Goal: Task Accomplishment & Management: Use online tool/utility

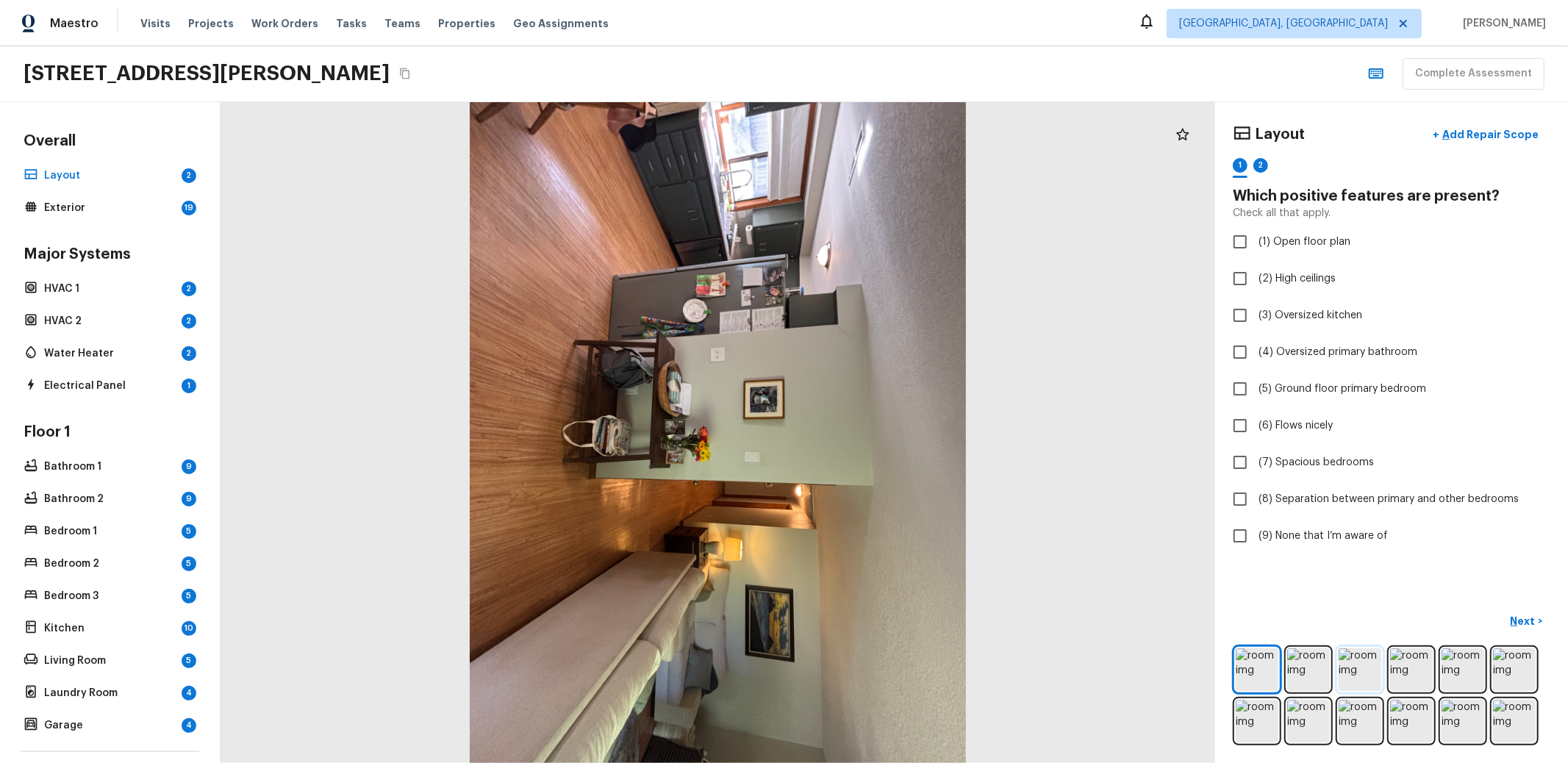
click at [1345, 664] on img at bounding box center [1360, 670] width 43 height 43
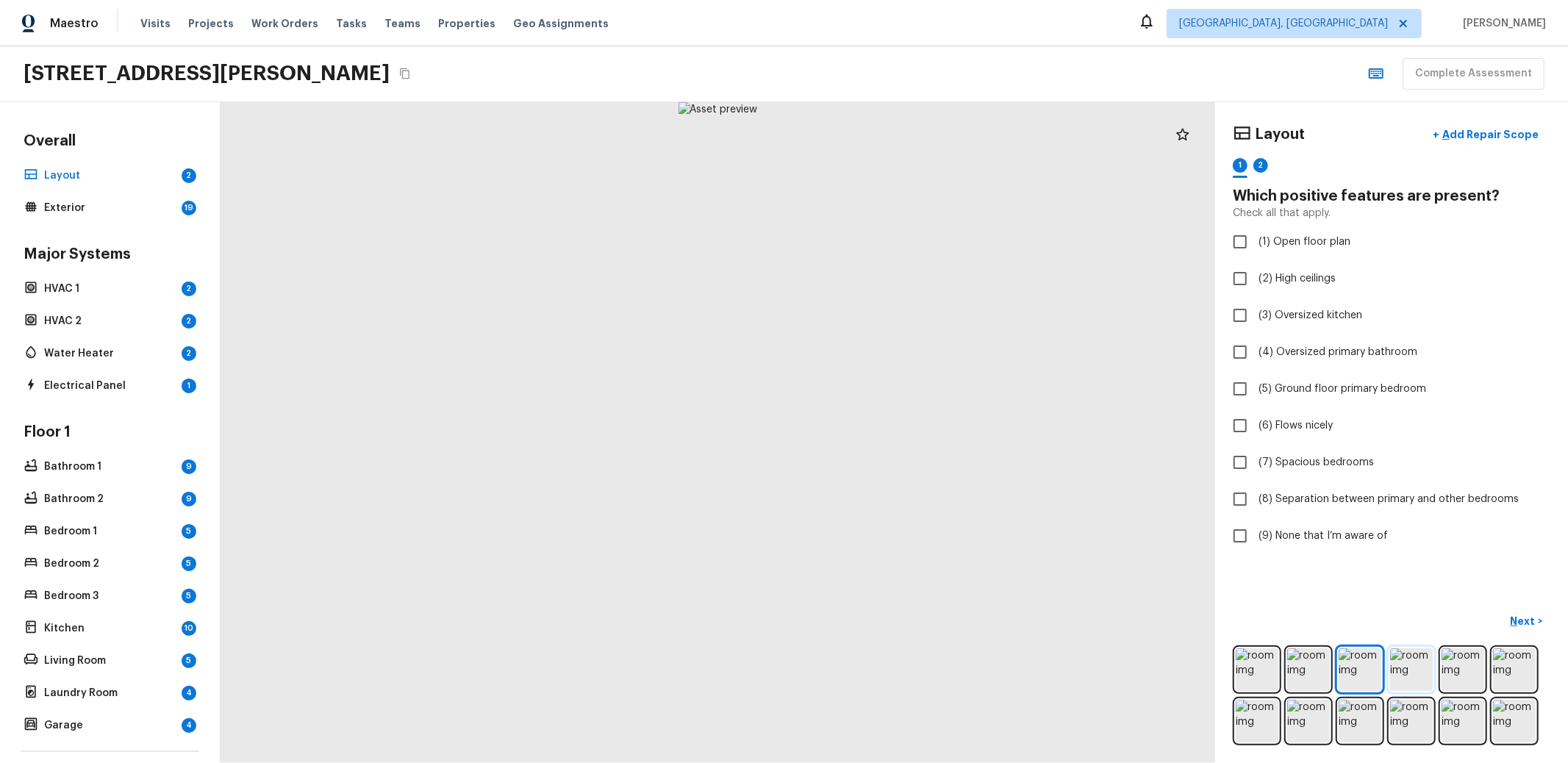
click at [1390, 655] on img at bounding box center [1411, 670] width 43 height 43
click at [1459, 650] on img at bounding box center [1462, 670] width 43 height 43
click at [1348, 709] on img at bounding box center [1360, 721] width 43 height 43
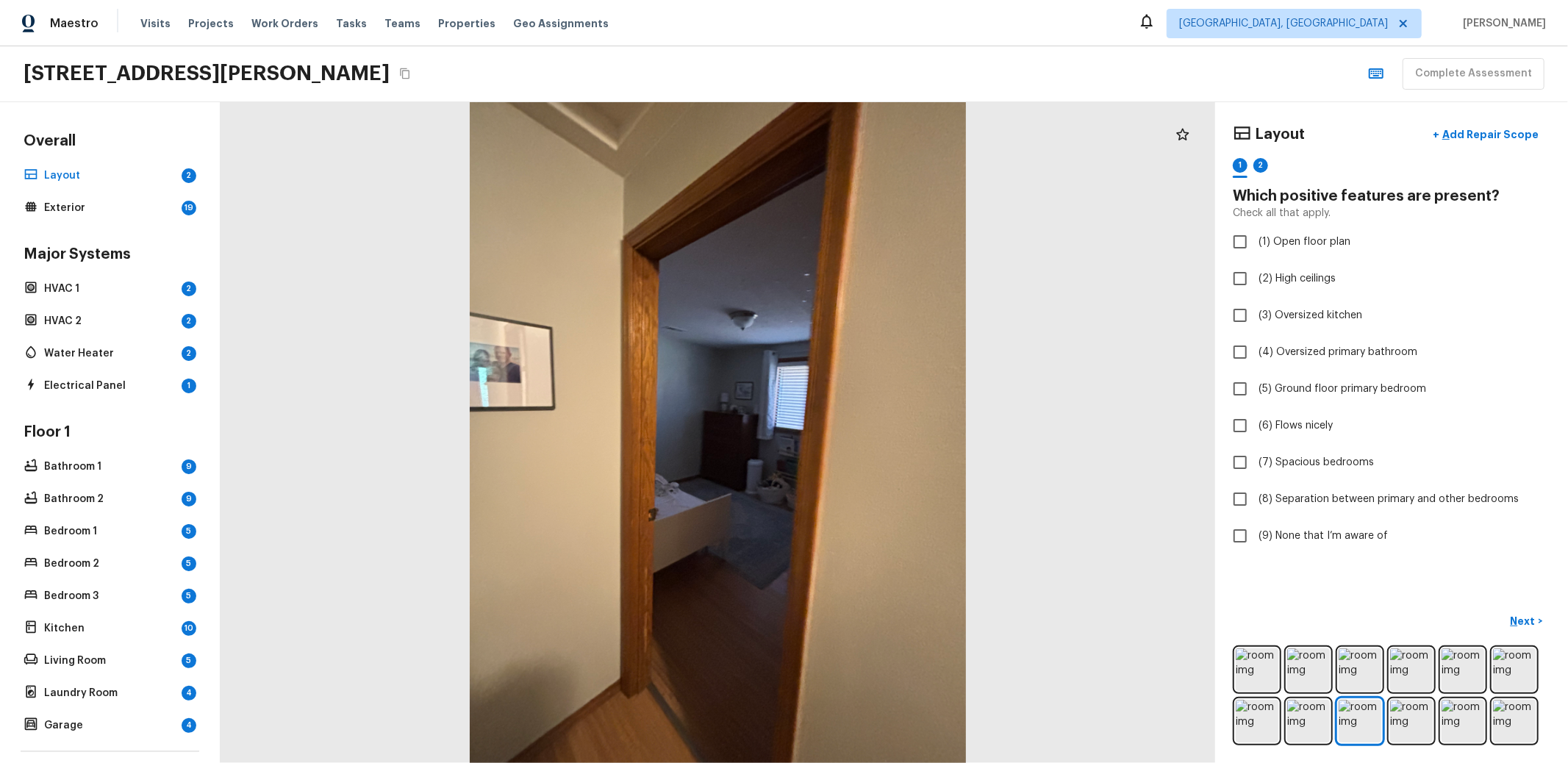
click at [1268, 706] on div at bounding box center [1391, 695] width 318 height 100
click at [1499, 699] on img at bounding box center [1515, 721] width 43 height 43
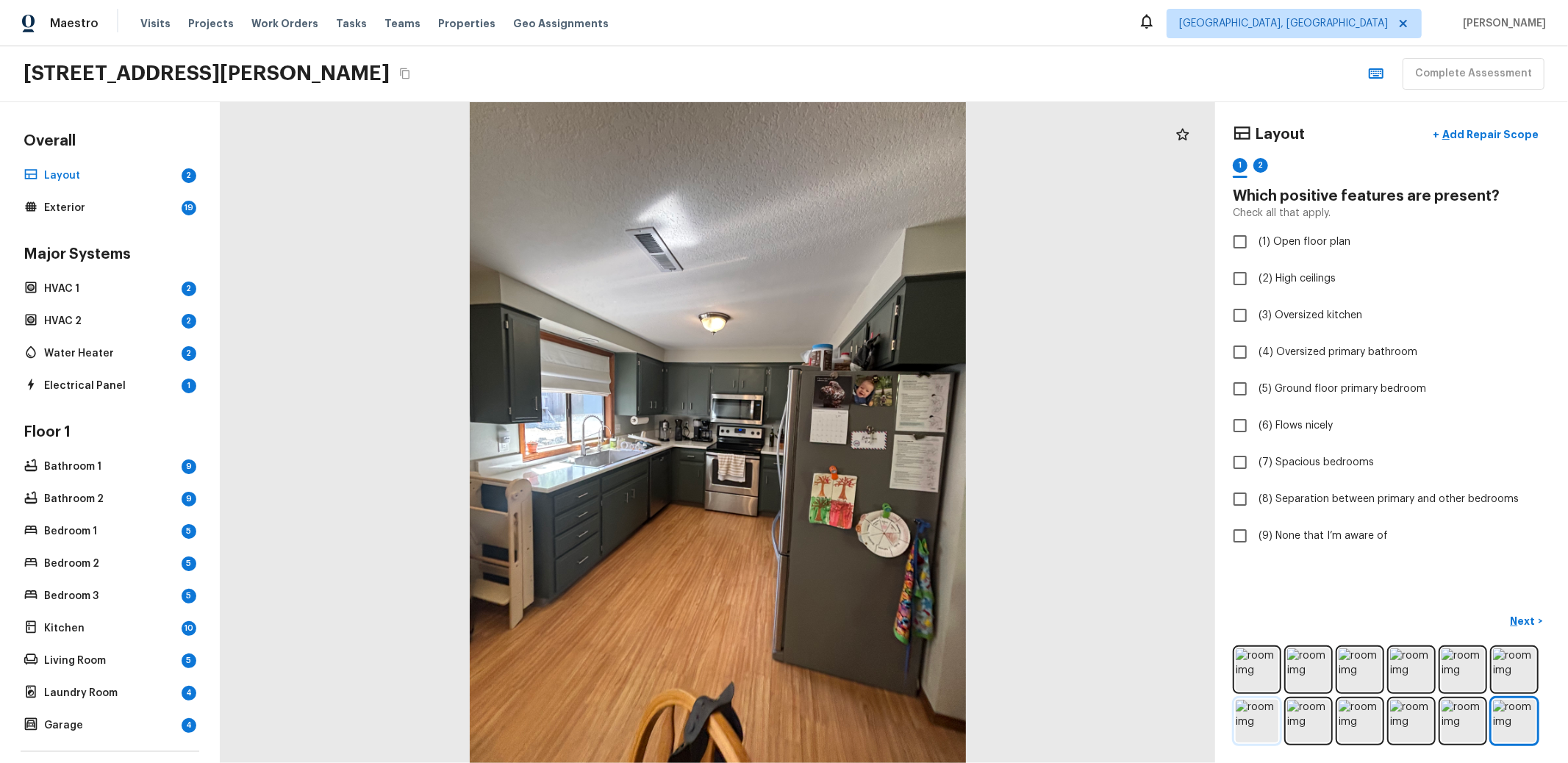
click at [1244, 716] on img at bounding box center [1257, 721] width 43 height 43
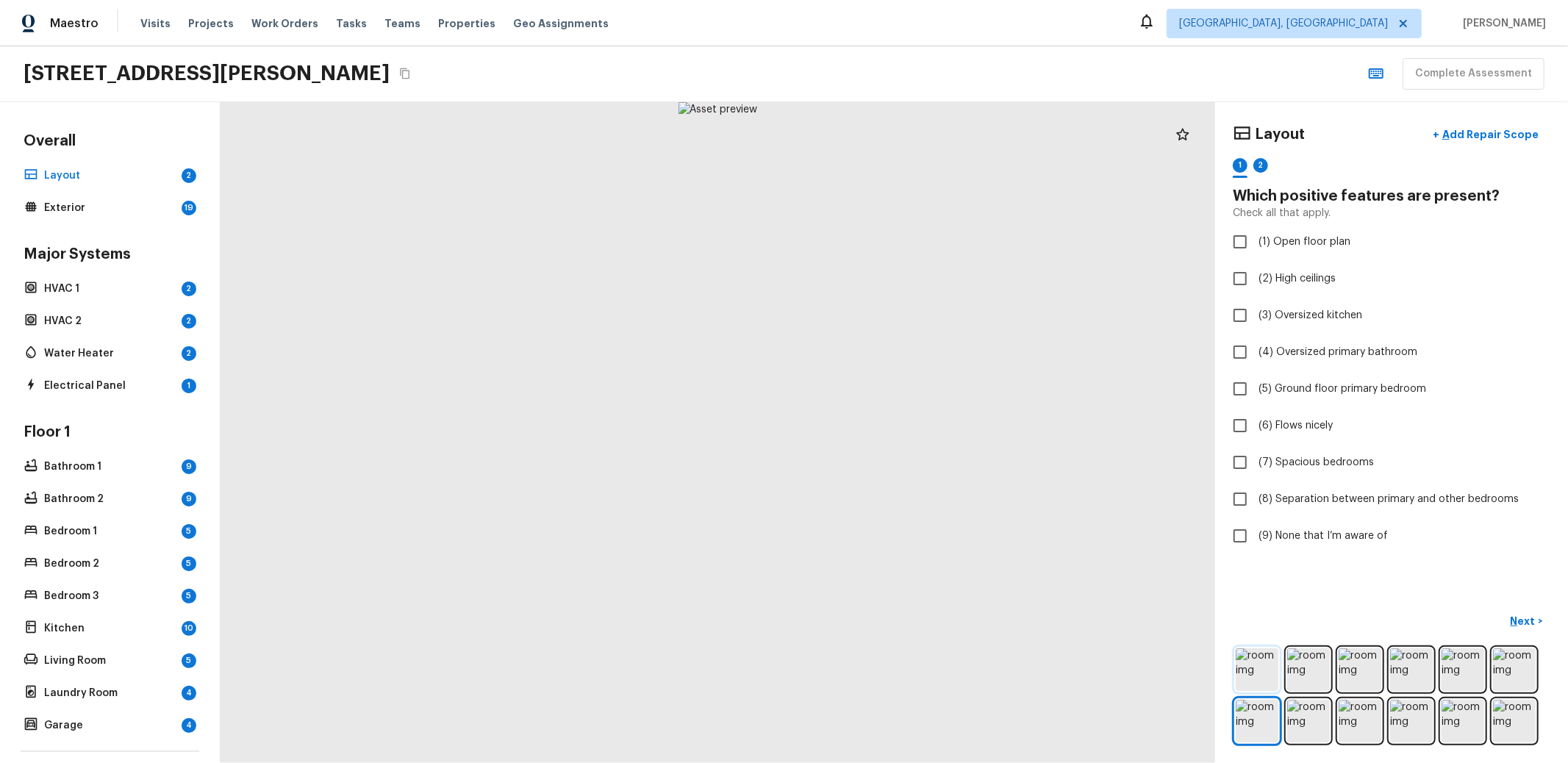
click at [1243, 660] on img at bounding box center [1257, 670] width 43 height 43
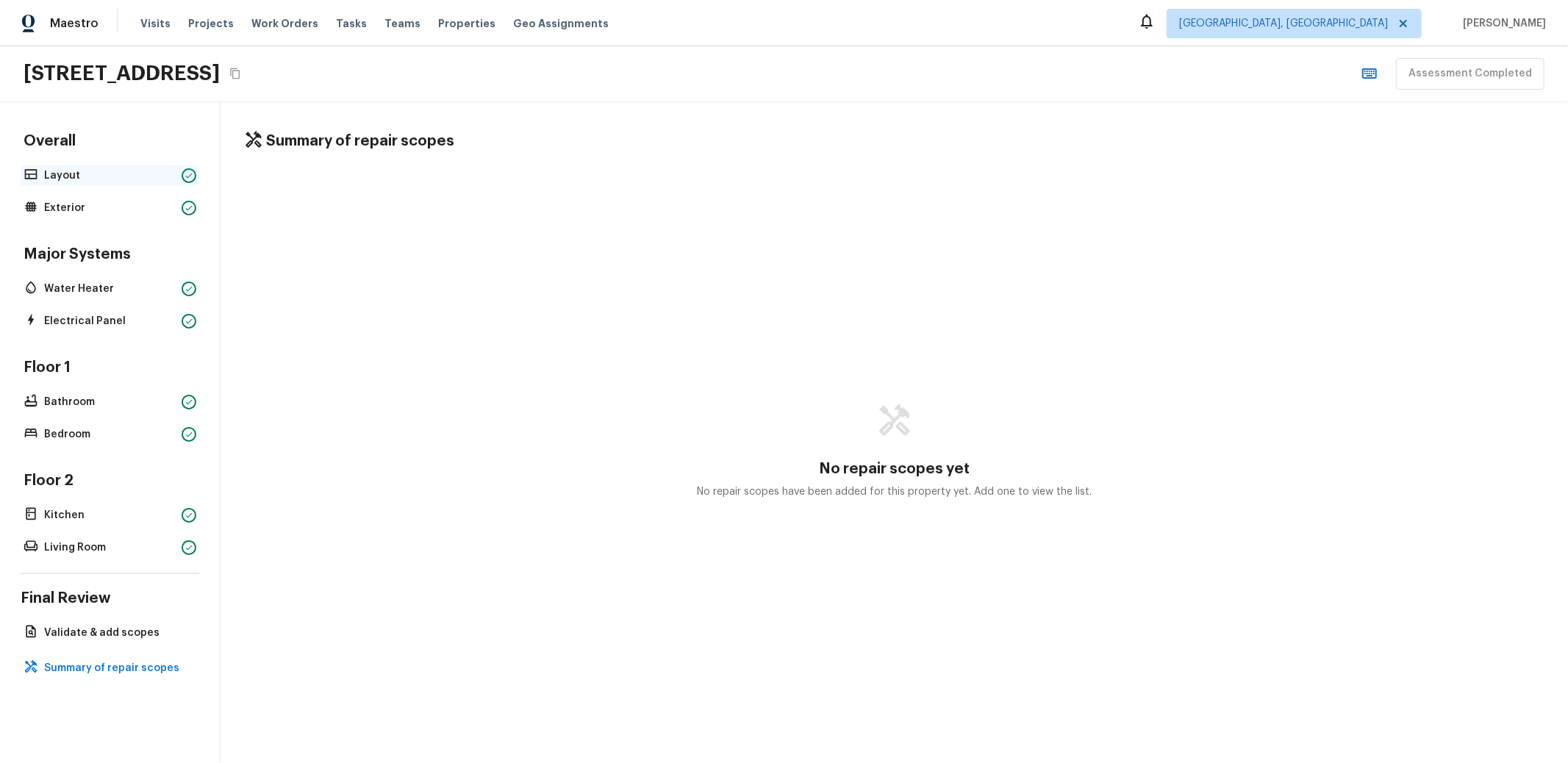
click at [74, 170] on p "Layout" at bounding box center [109, 176] width 132 height 15
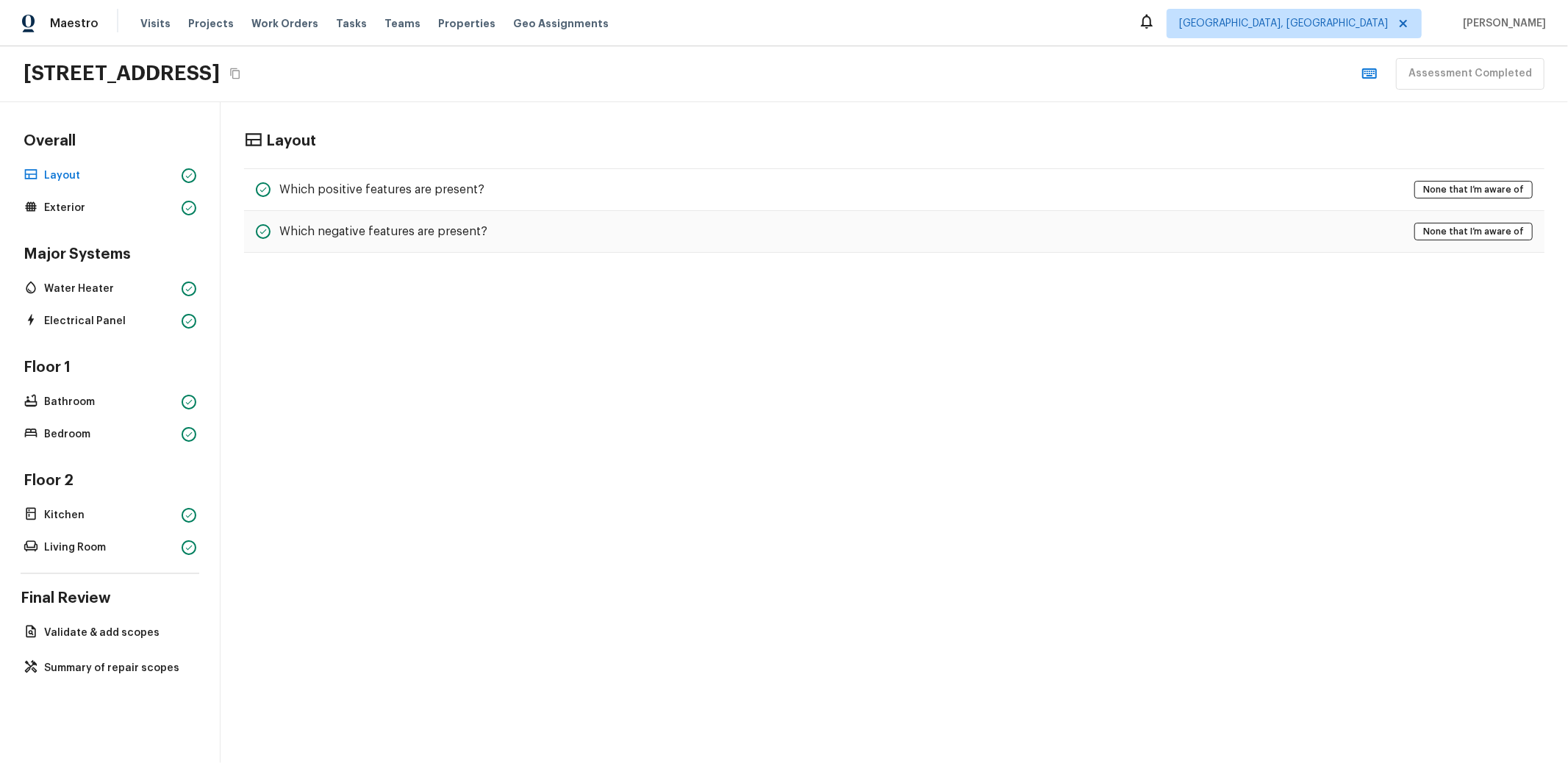
click at [67, 217] on div "Overall Layout Exterior Major Systems Water Heater Electrical Panel Floor 1 Bat…" at bounding box center [109, 345] width 178 height 426
click at [84, 289] on p "Water Heater" at bounding box center [109, 289] width 132 height 15
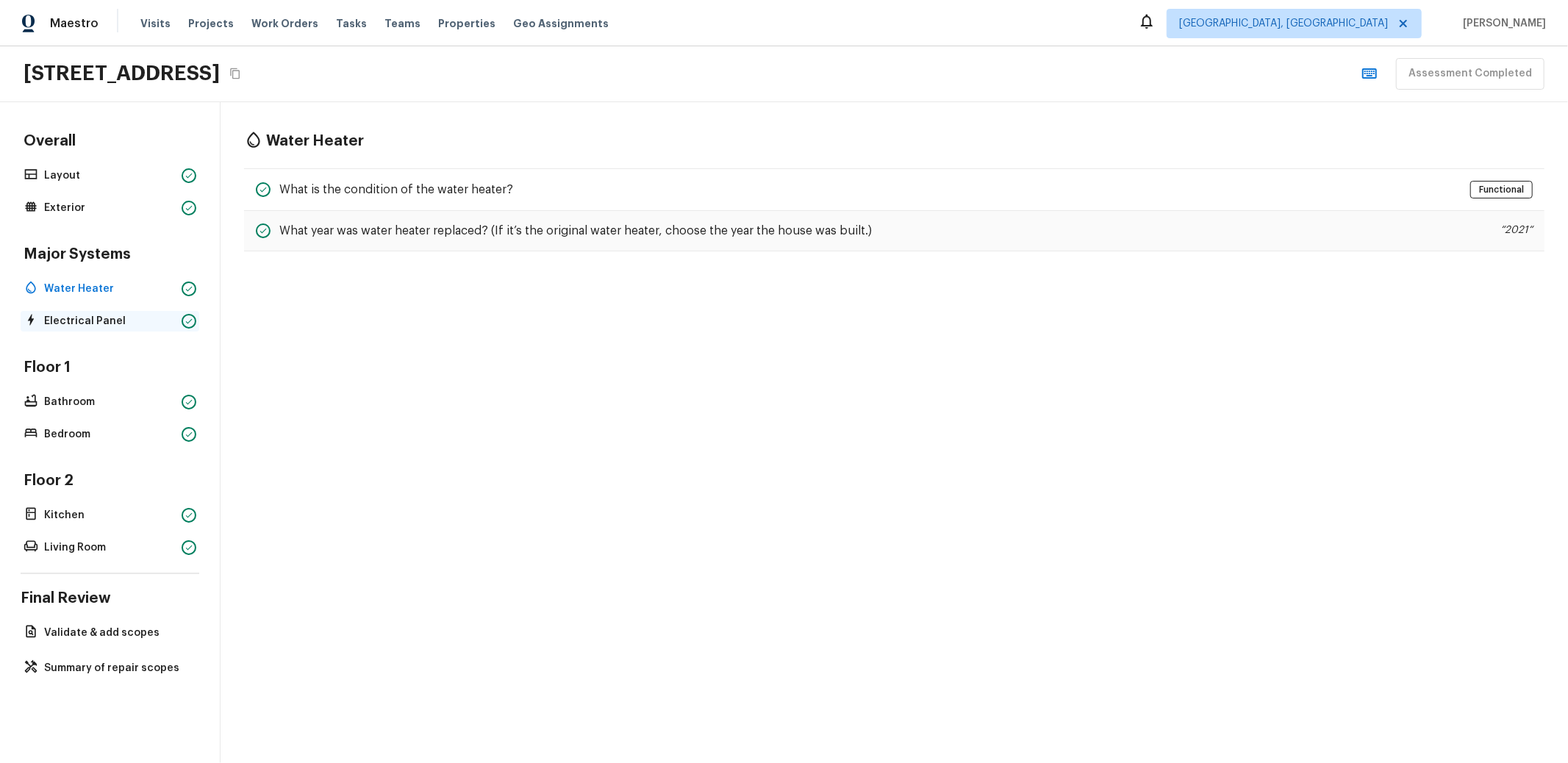
click at [85, 319] on p "Electrical Panel" at bounding box center [109, 321] width 132 height 15
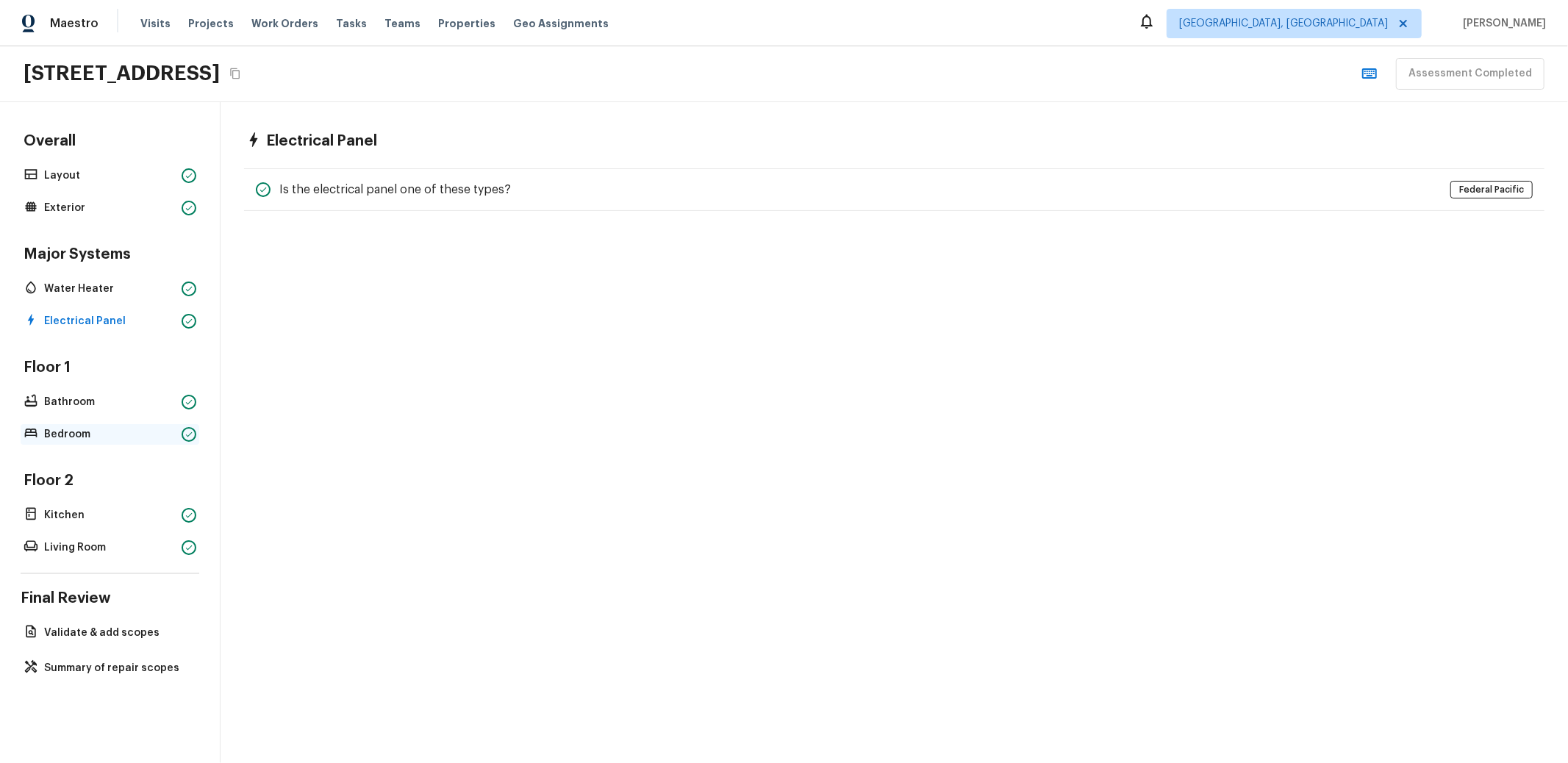
click at [85, 433] on p "Bedroom" at bounding box center [109, 434] width 132 height 15
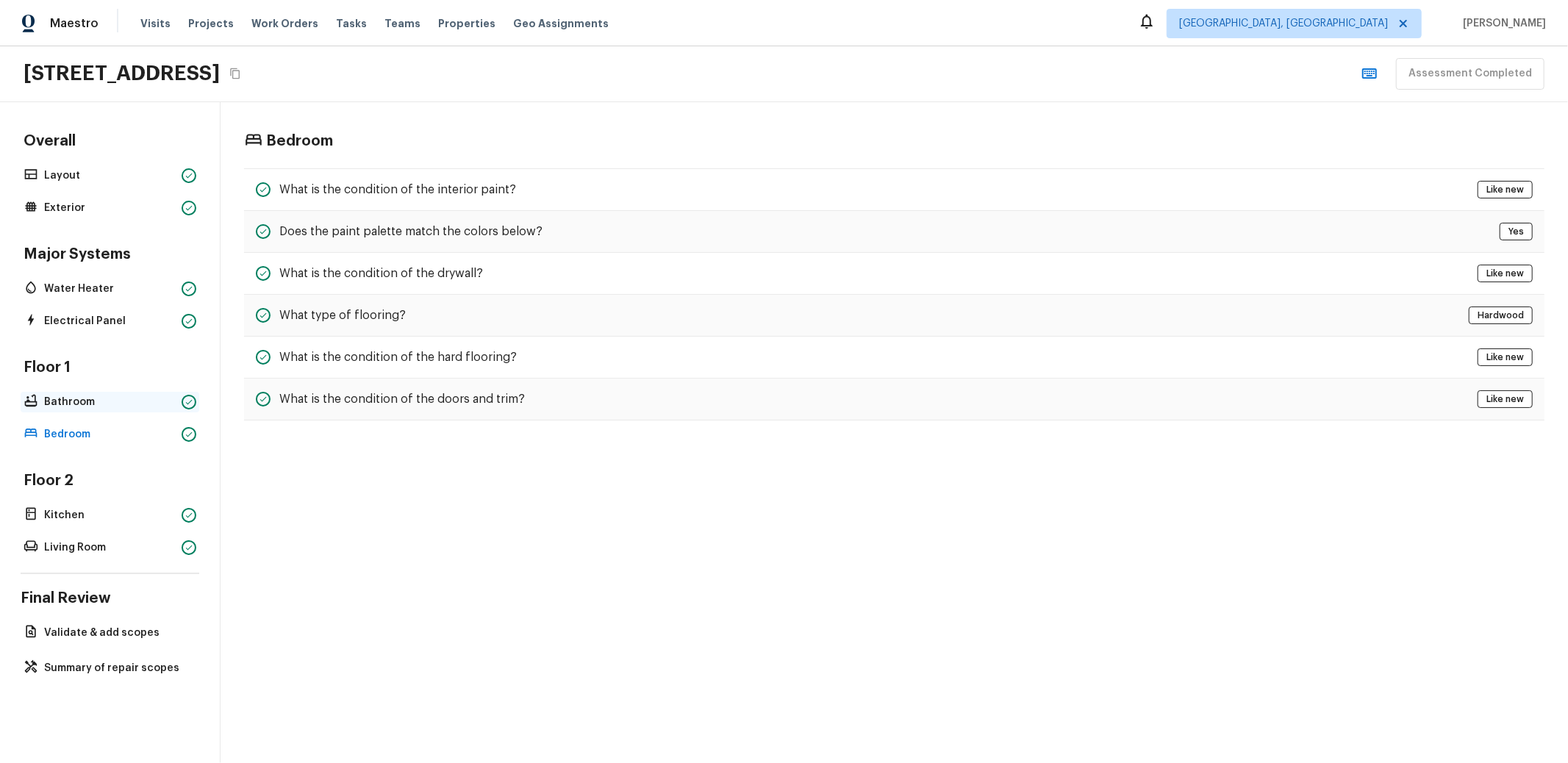
click at [78, 404] on p "Bathroom" at bounding box center [109, 403] width 132 height 15
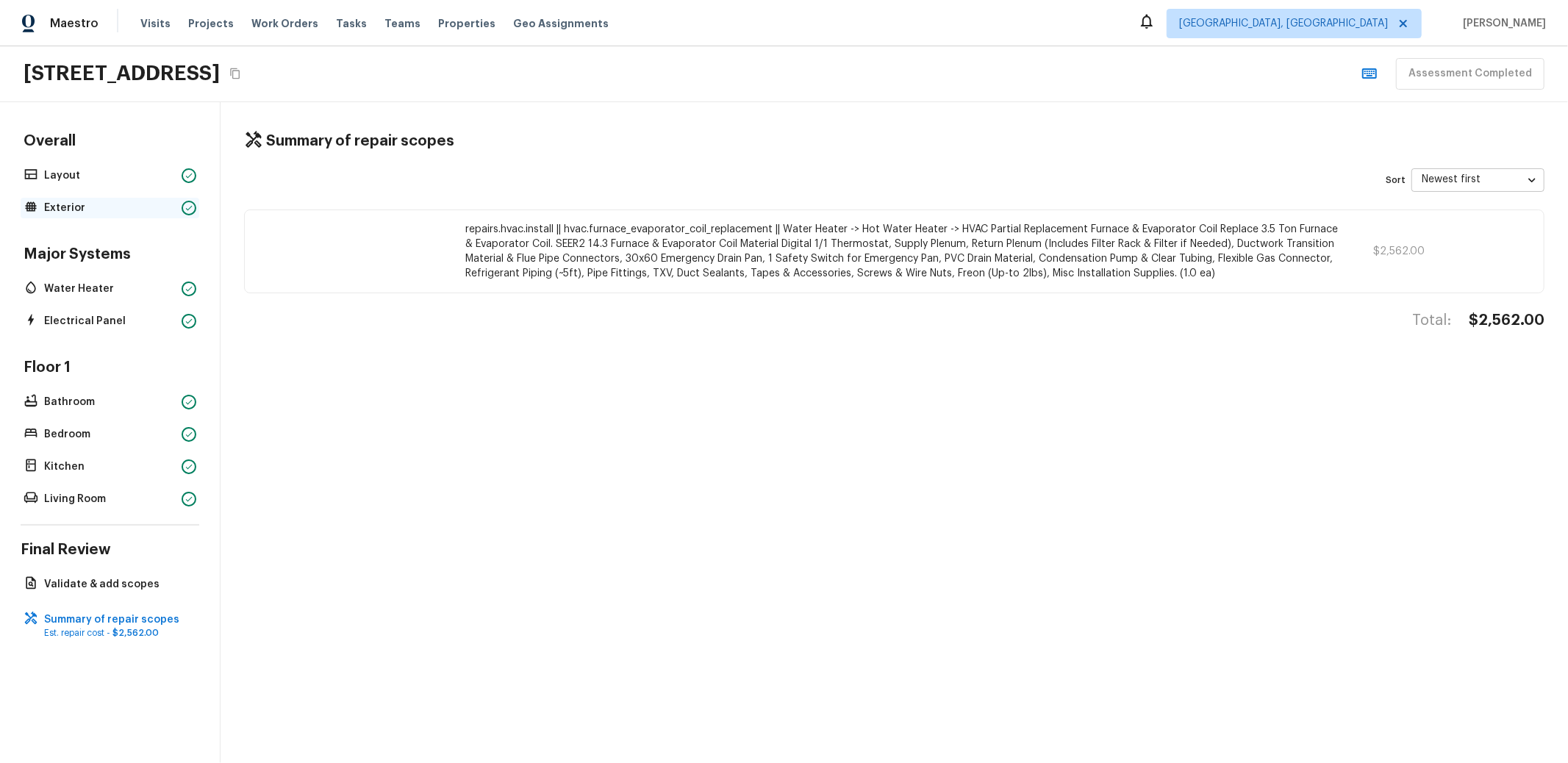
click at [90, 198] on div "Exterior" at bounding box center [109, 208] width 178 height 21
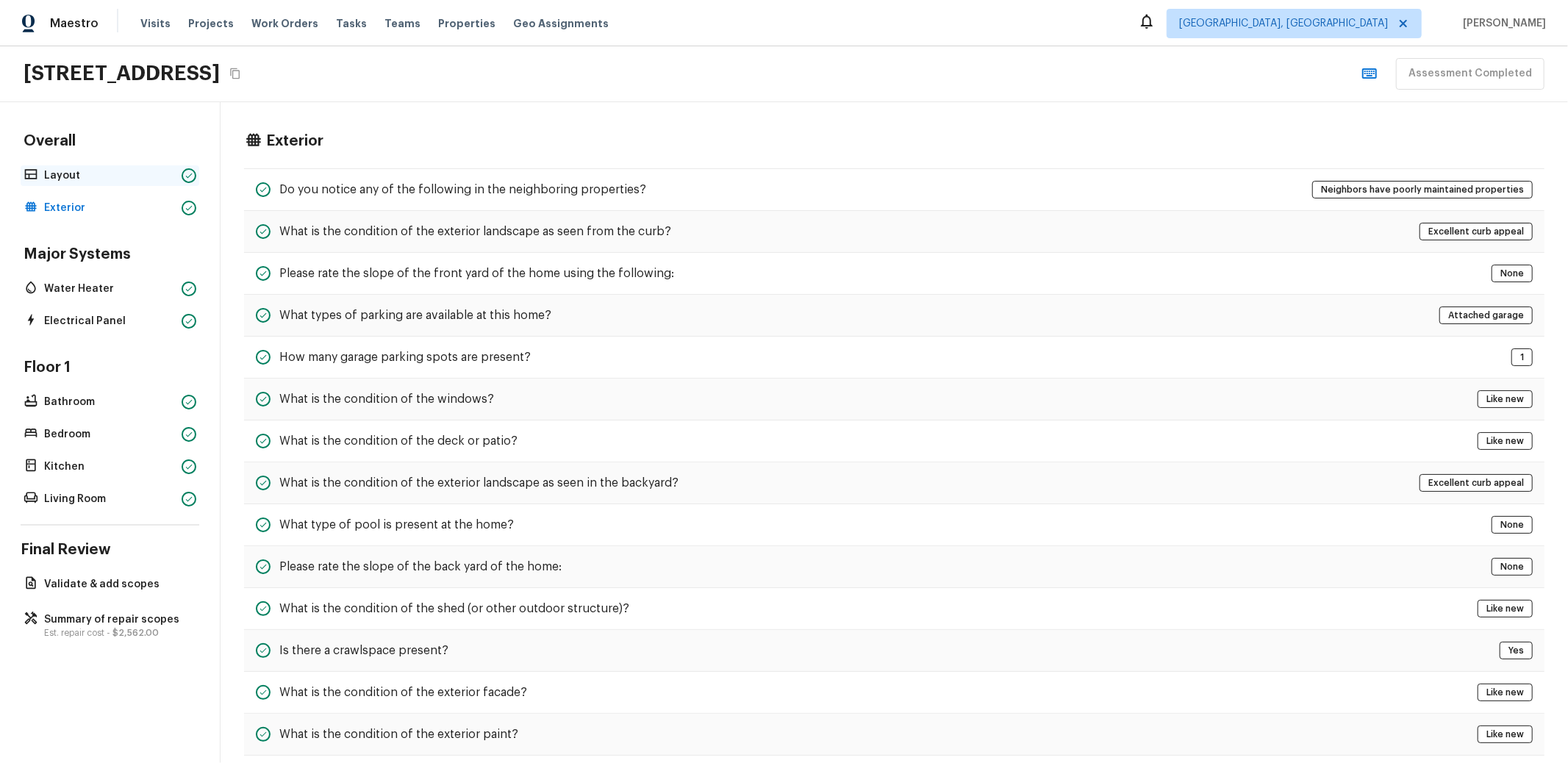
click at [88, 176] on p "Layout" at bounding box center [109, 176] width 132 height 15
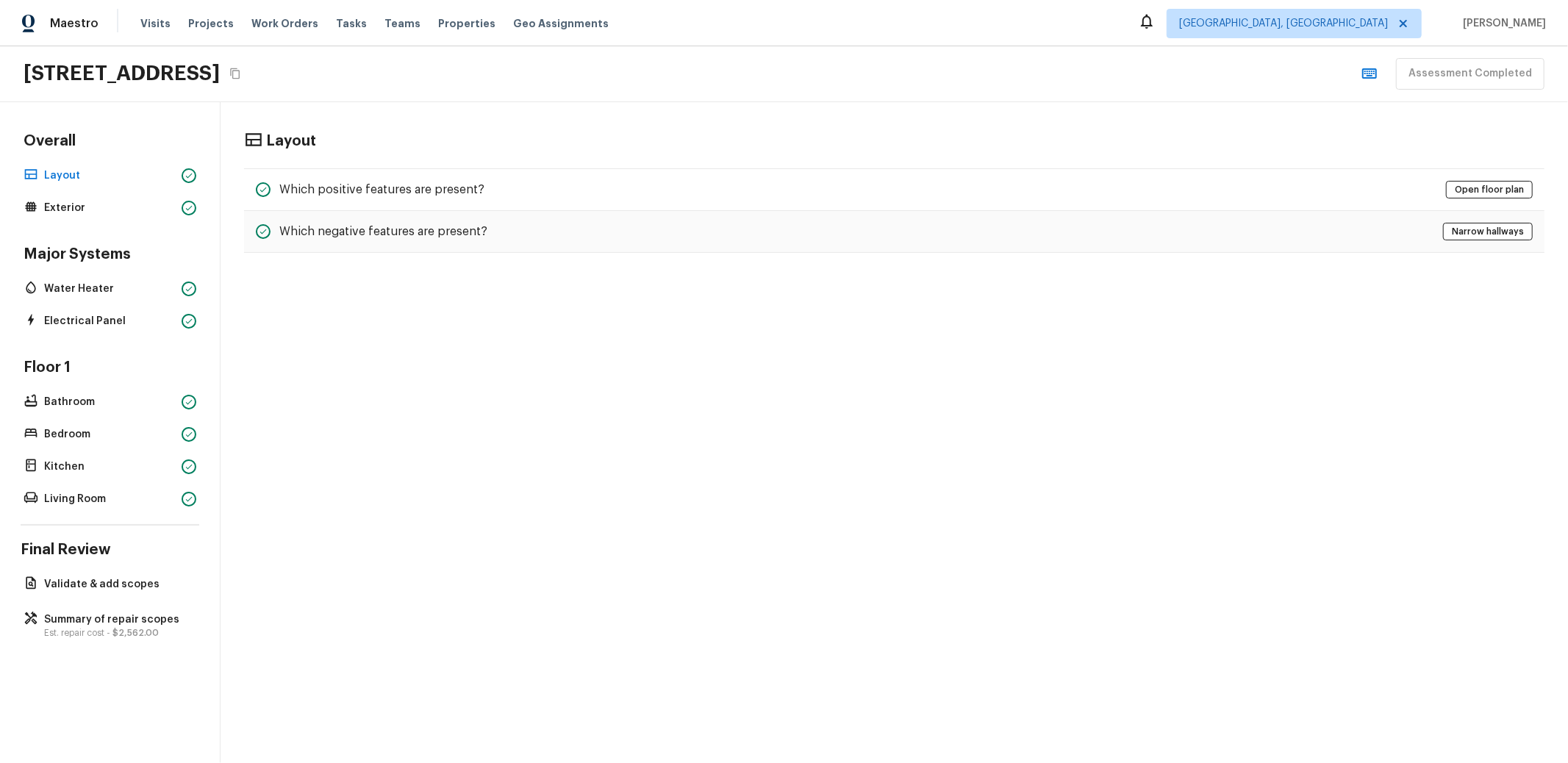
click at [64, 303] on div "Major Systems Water Heater Electrical Panel" at bounding box center [109, 288] width 178 height 87
click at [62, 443] on div "Floor 1 Bathroom Bedroom Kitchen Living Room" at bounding box center [109, 433] width 178 height 151
click at [62, 440] on div "Bedroom" at bounding box center [109, 434] width 178 height 21
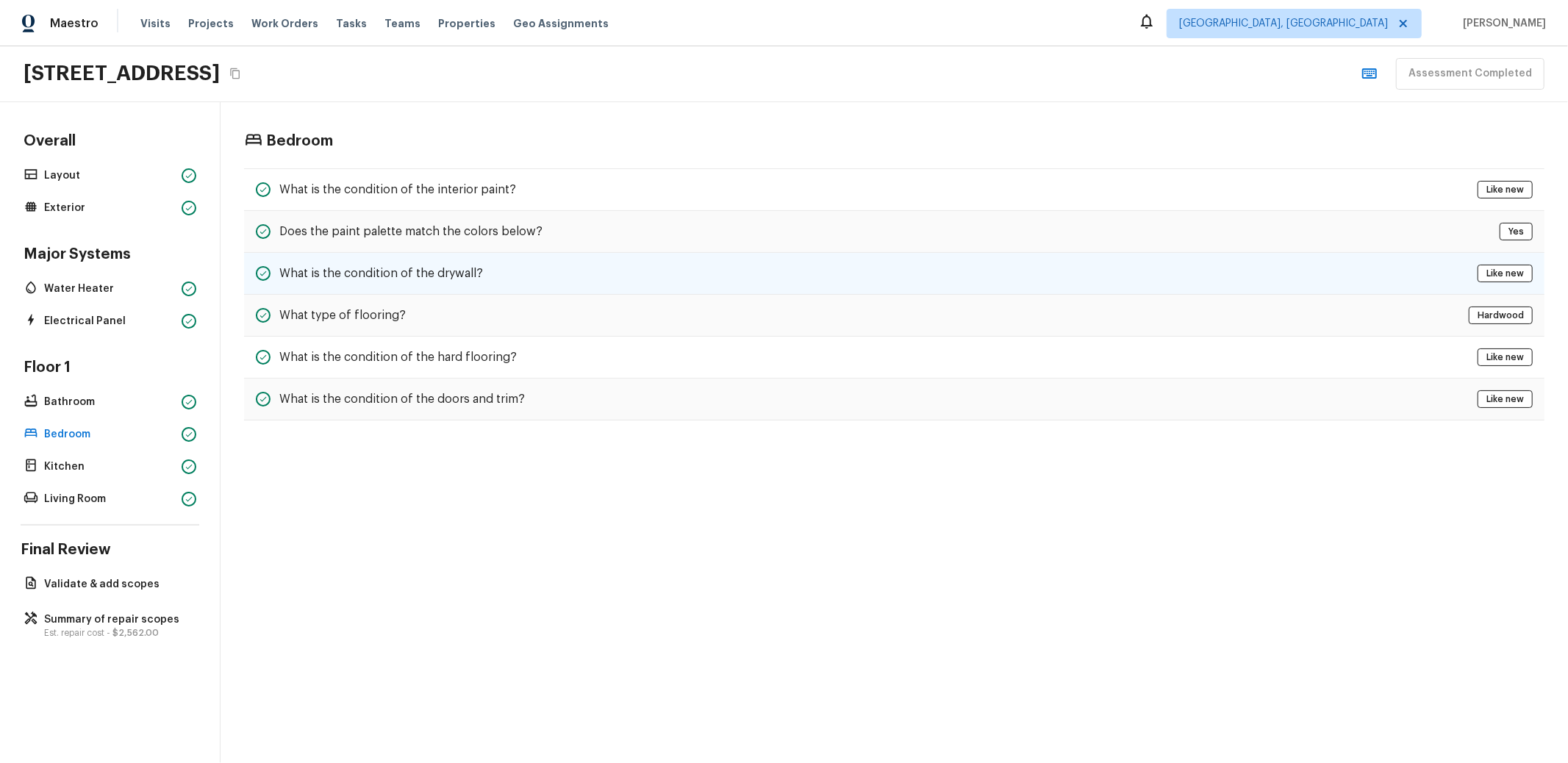
click at [408, 272] on h5 "What is the condition of the drywall?" at bounding box center [381, 273] width 204 height 16
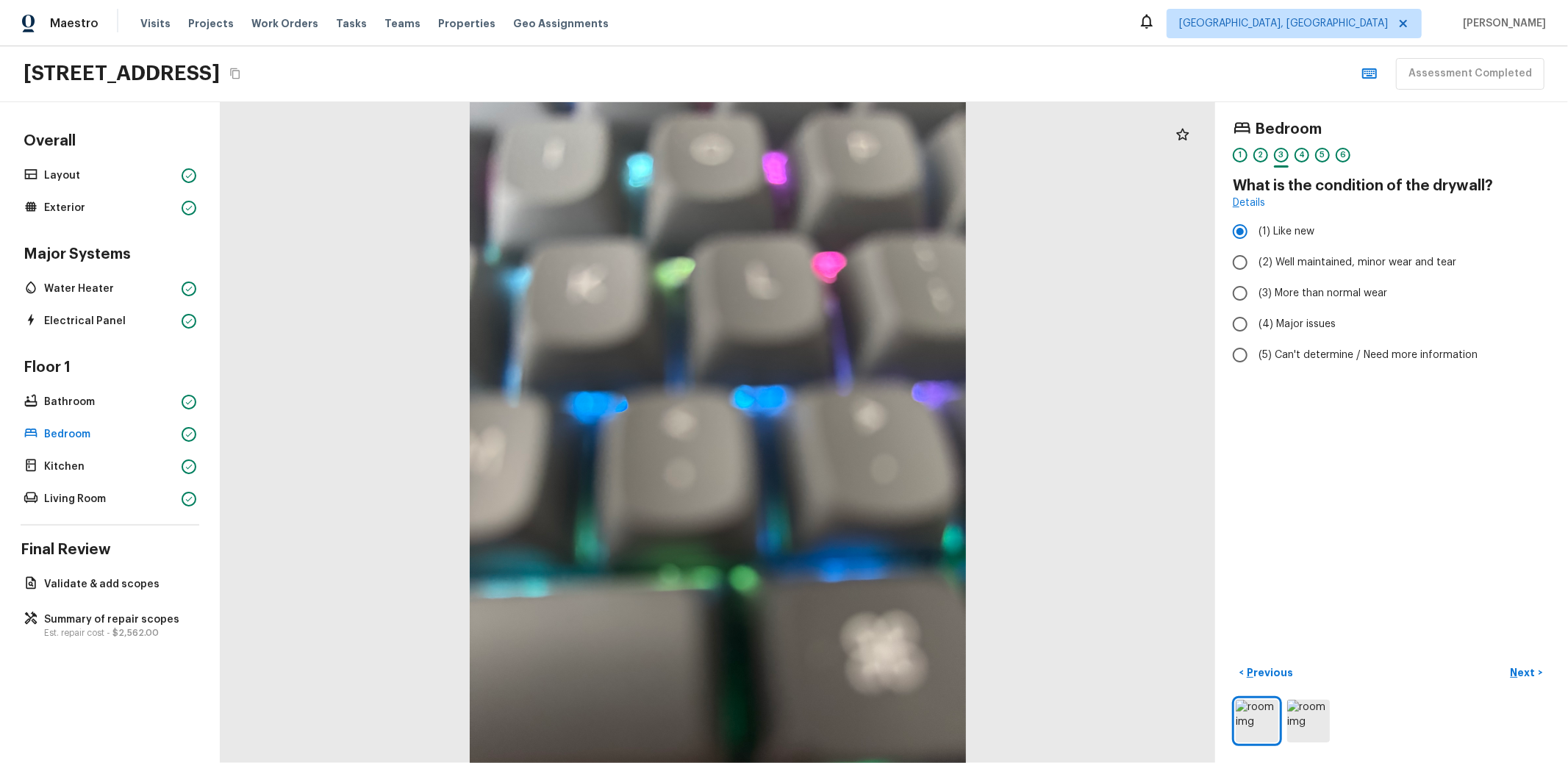
drag, startPoint x: 326, startPoint y: 330, endPoint x: 389, endPoint y: 130, distance: 209.7
click at [326, 330] on div at bounding box center [717, 432] width 995 height 661
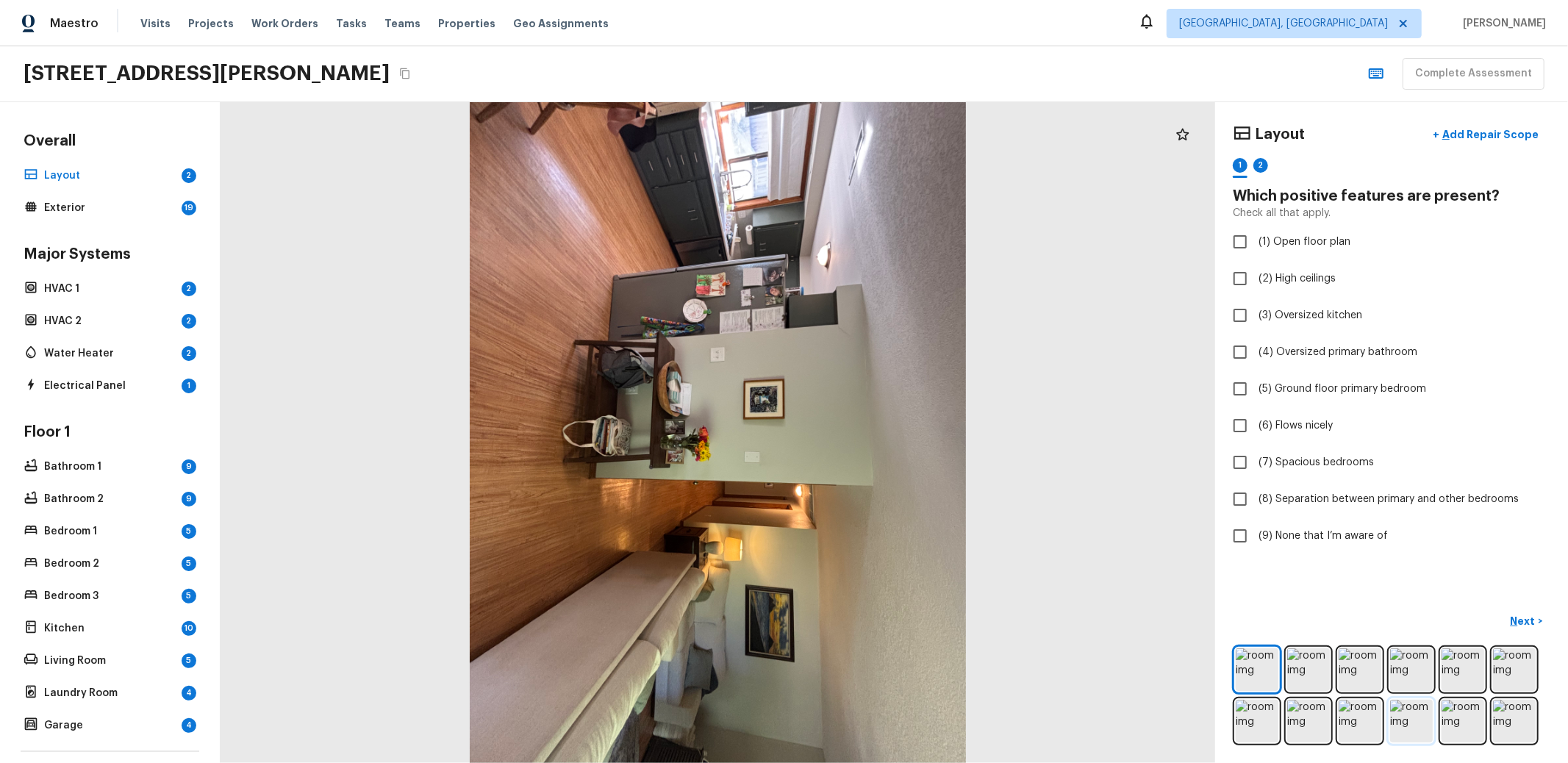
click at [1396, 716] on img at bounding box center [1411, 721] width 43 height 43
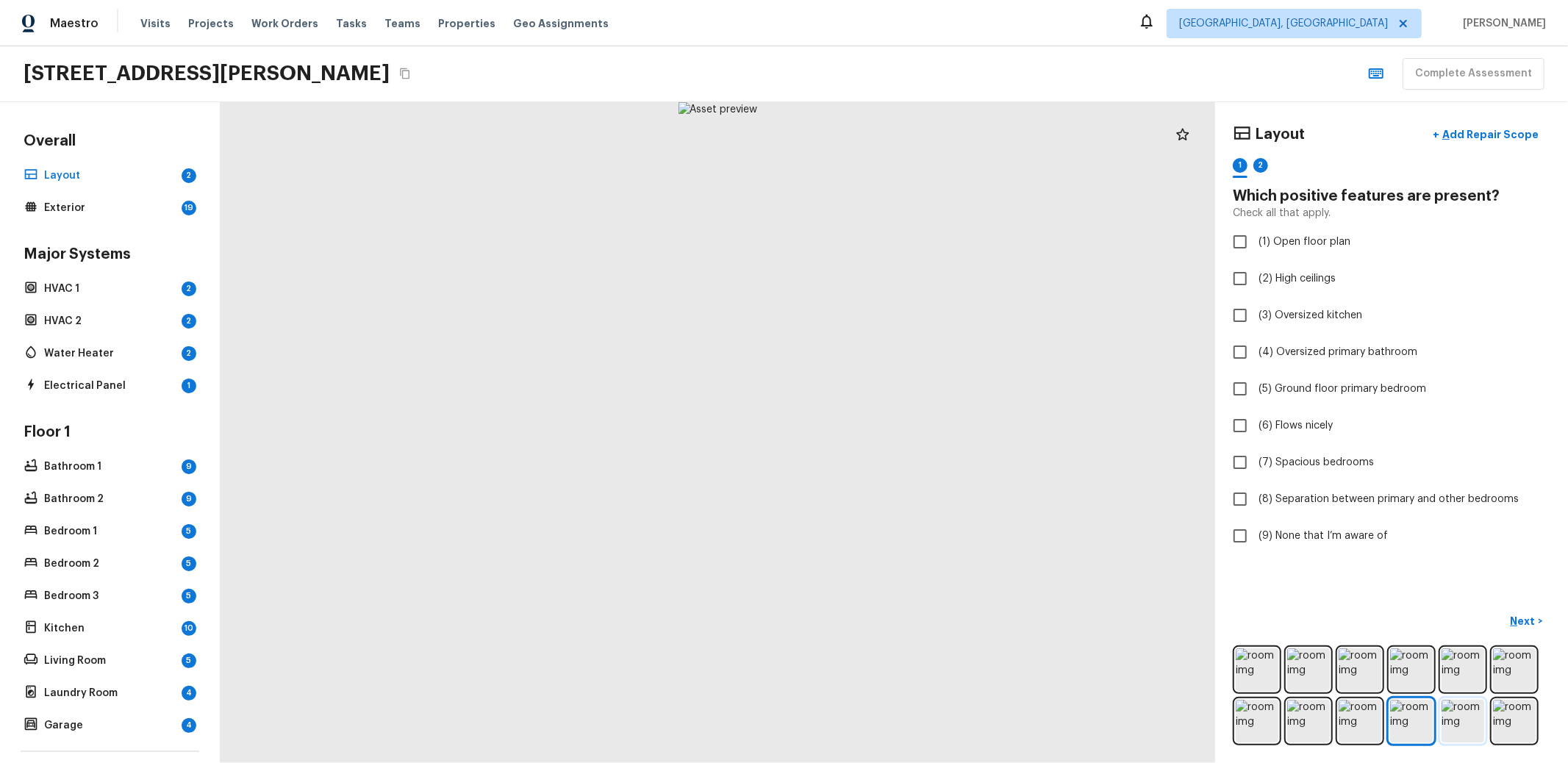
click at [1462, 723] on img at bounding box center [1462, 721] width 43 height 43
click at [1511, 716] on img at bounding box center [1515, 721] width 43 height 43
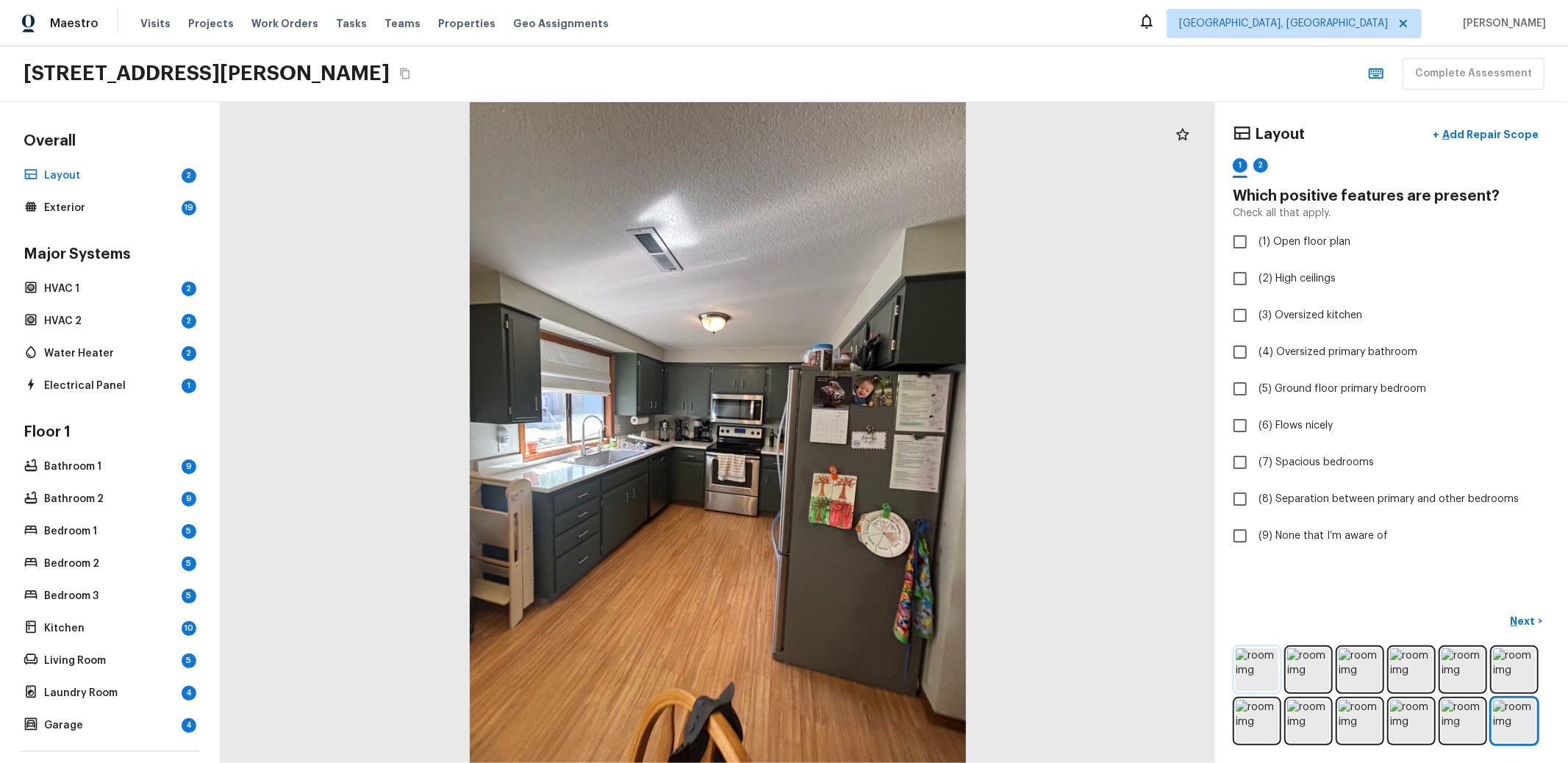
click at [1241, 656] on img at bounding box center [1257, 670] width 43 height 43
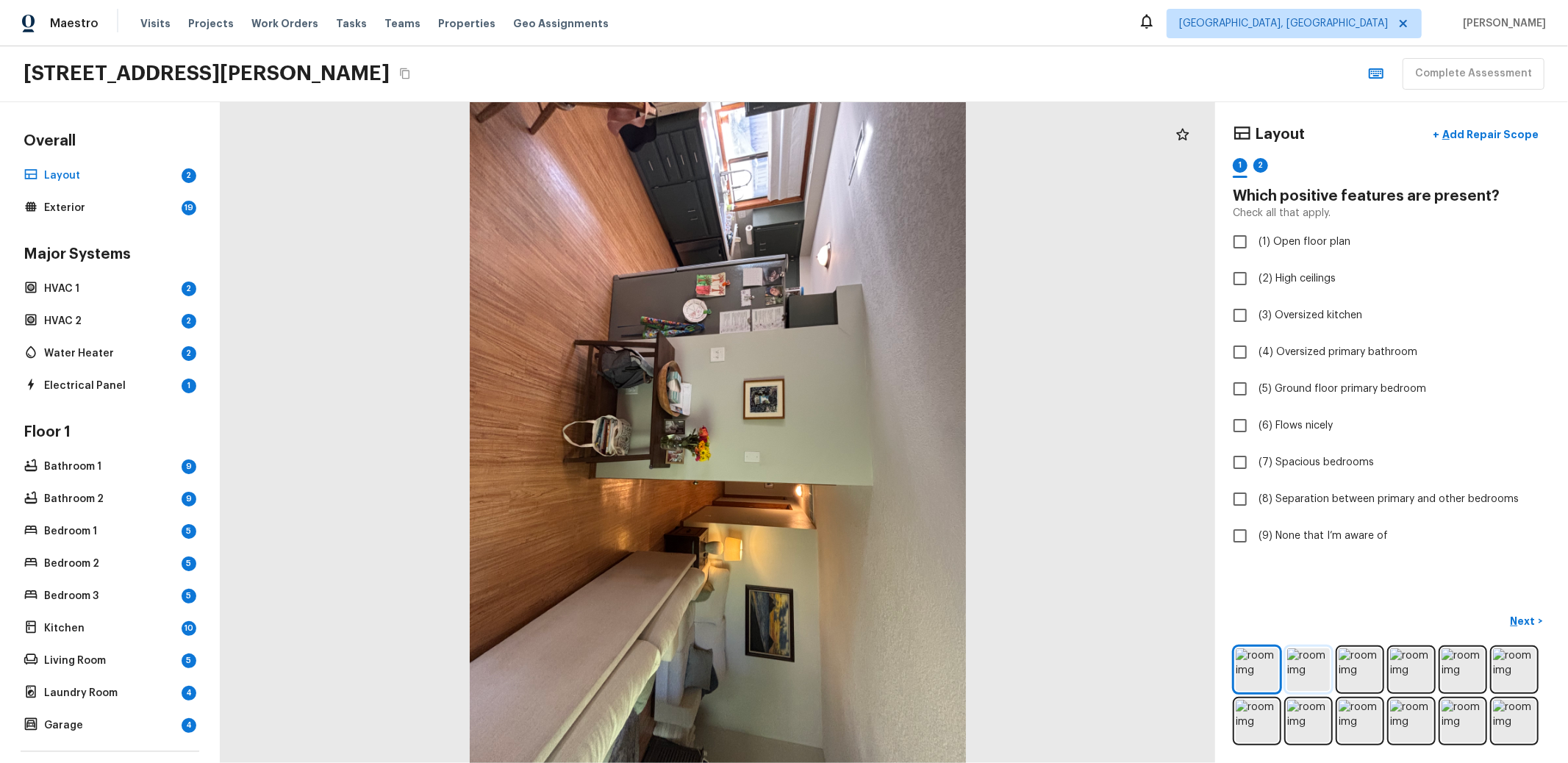
click at [1310, 661] on img at bounding box center [1308, 670] width 43 height 43
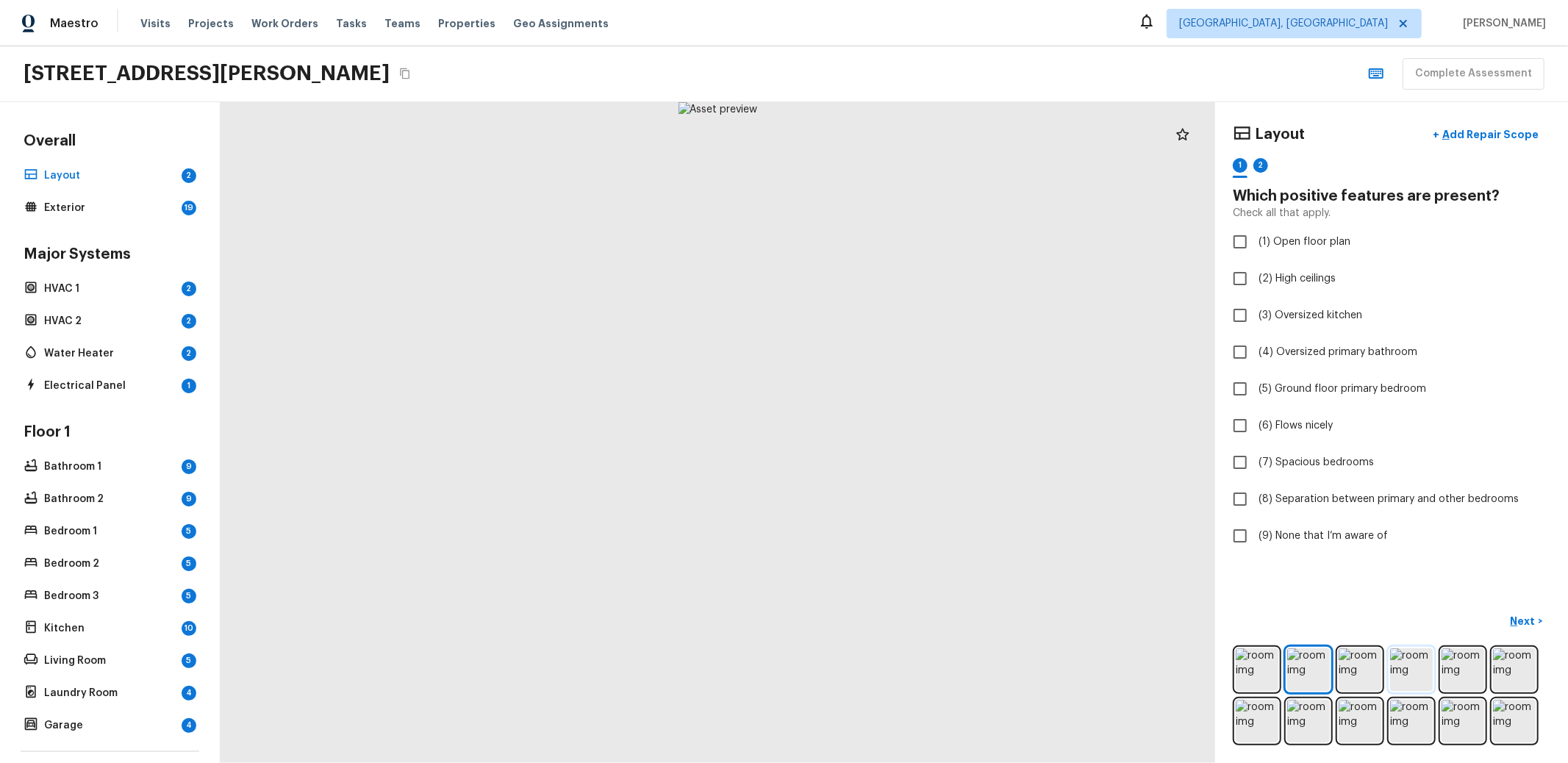
click at [1413, 663] on img at bounding box center [1411, 670] width 43 height 43
click at [1451, 661] on img at bounding box center [1462, 670] width 43 height 43
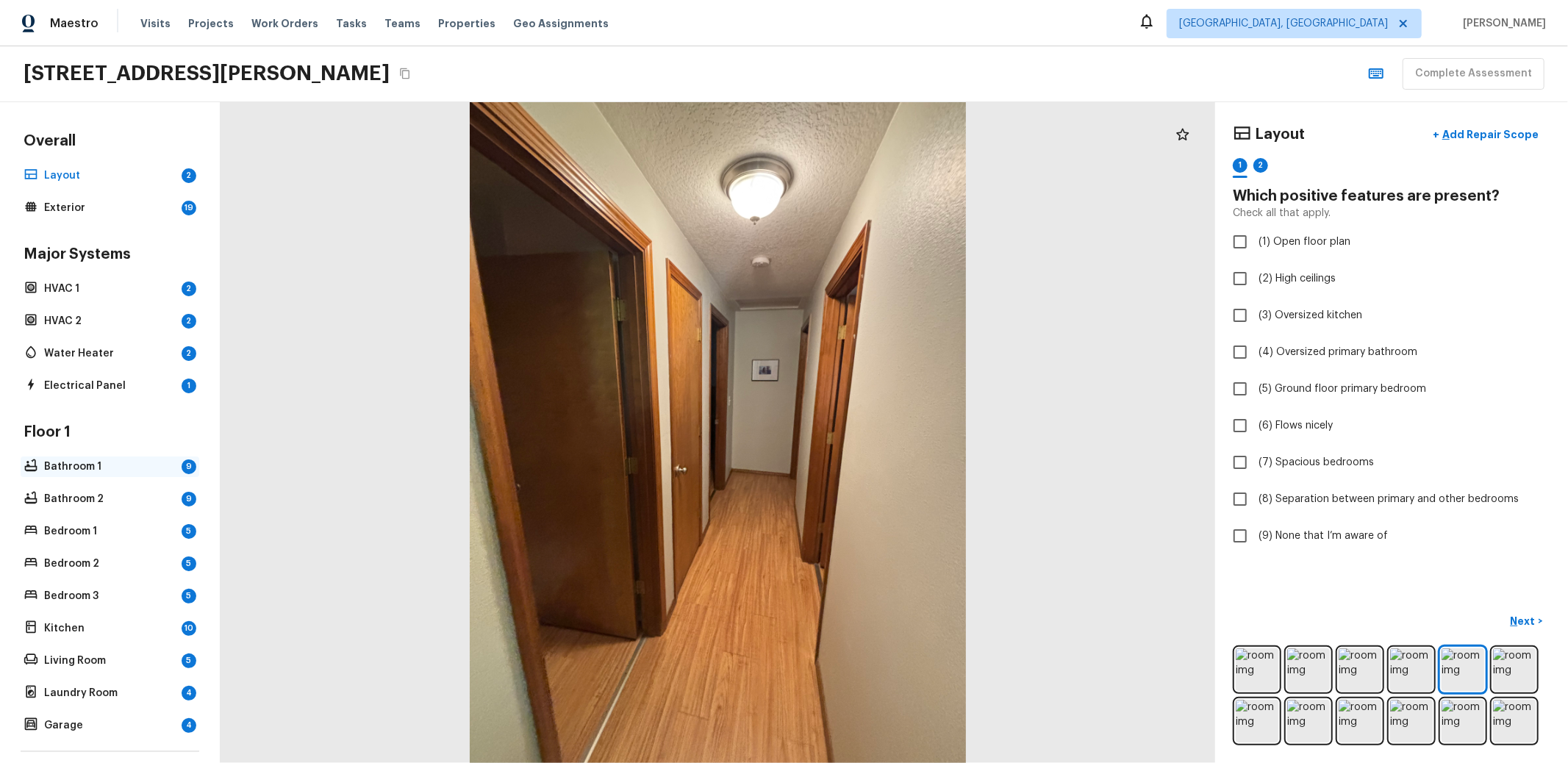
click at [66, 471] on p "Bathroom 1" at bounding box center [109, 467] width 132 height 15
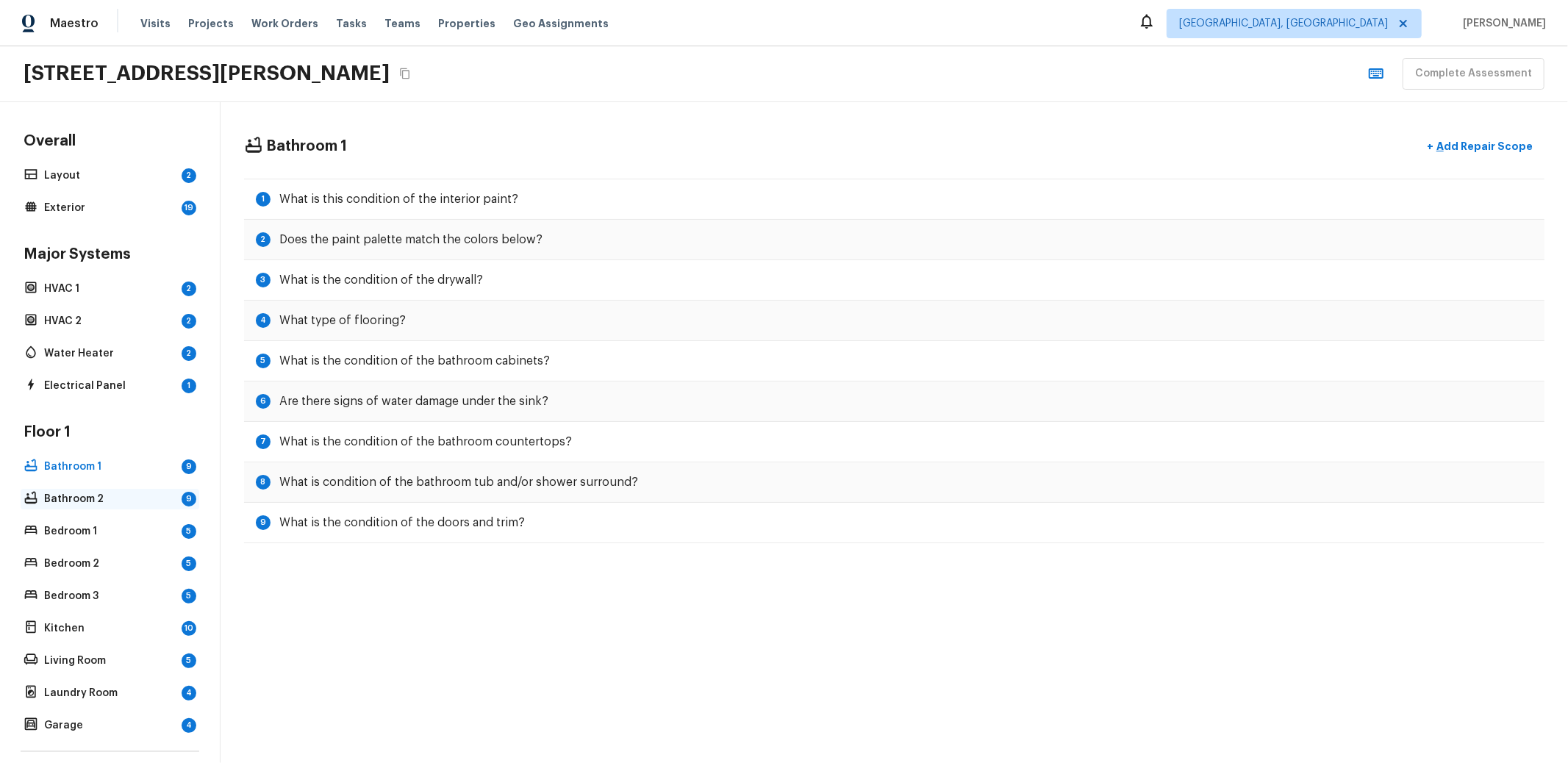
click at [70, 502] on p "Bathroom 2" at bounding box center [109, 500] width 132 height 15
click at [76, 527] on p "Bedroom 1" at bounding box center [109, 531] width 132 height 15
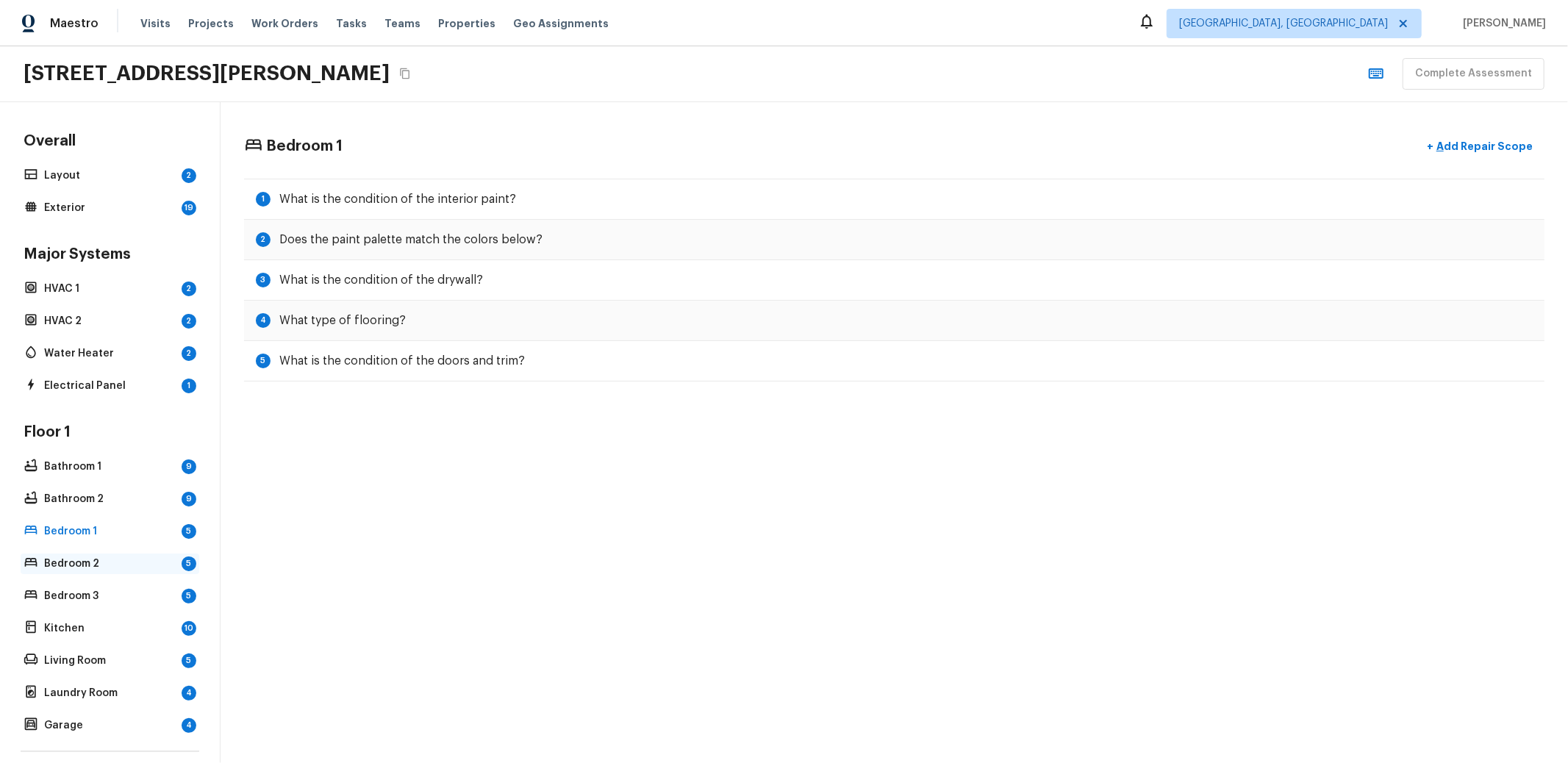
click at [85, 554] on div "Bedroom 2 5" at bounding box center [109, 564] width 178 height 21
click at [67, 586] on div "Bedroom 3 5" at bounding box center [109, 596] width 178 height 21
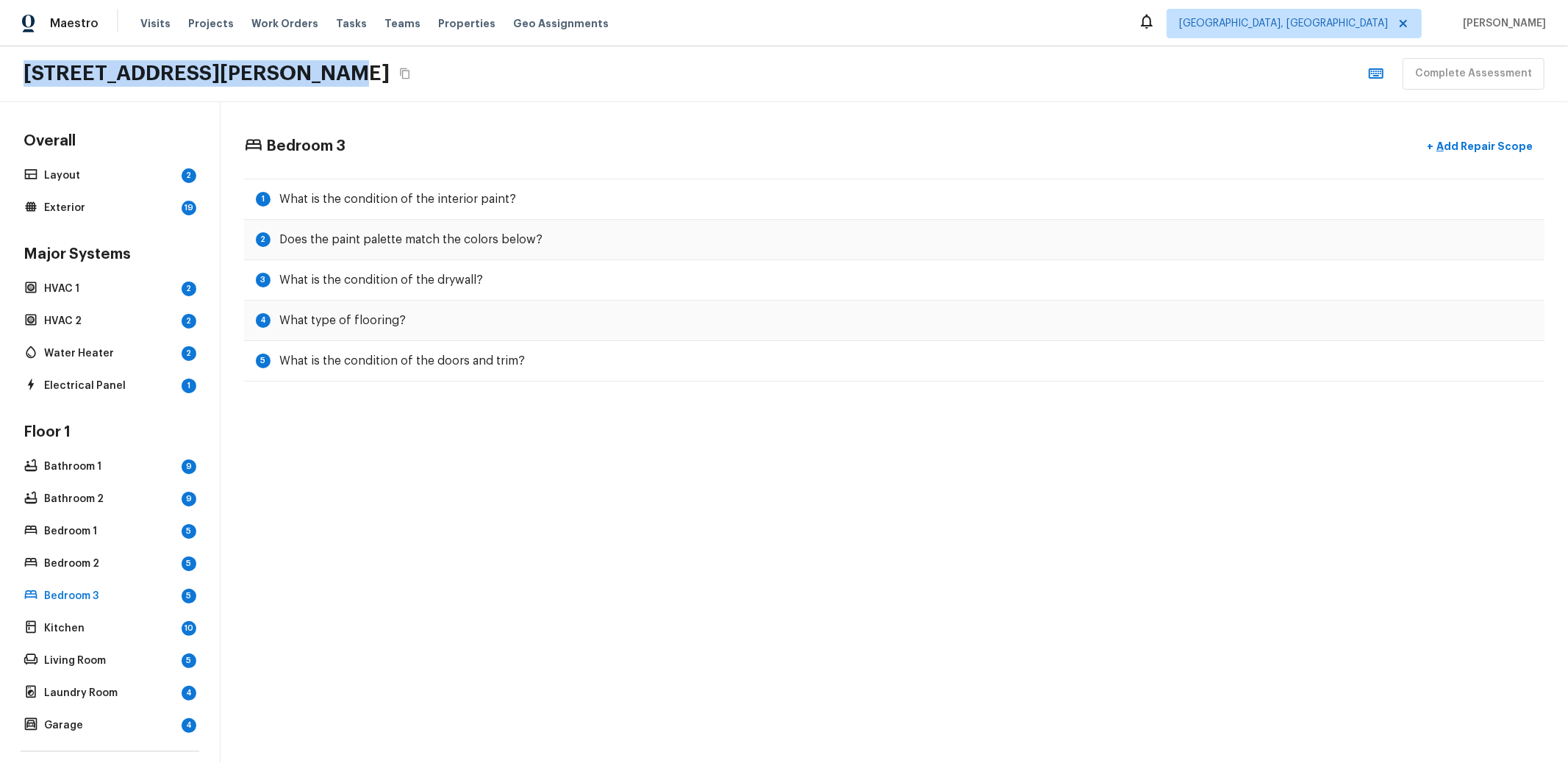
drag, startPoint x: 62, startPoint y: 70, endPoint x: 316, endPoint y: 71, distance: 254.0
click at [316, 71] on div "[STREET_ADDRESS][PERSON_NAME][PERSON_NAME] Complete Assessment" at bounding box center [784, 75] width 1568 height 56
copy h2 "[STREET_ADDRESS][PERSON_NAME]"
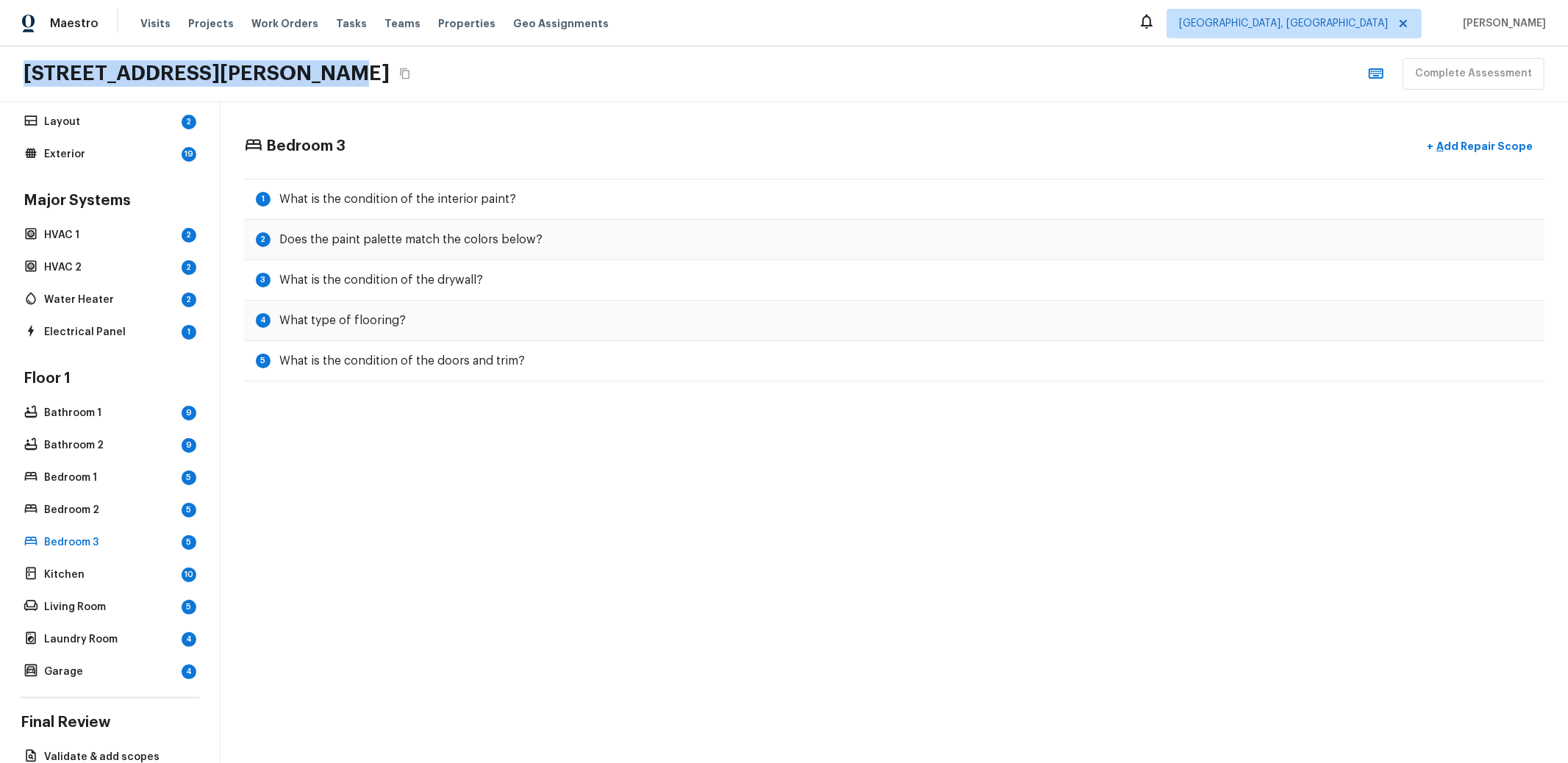
scroll to position [134, 0]
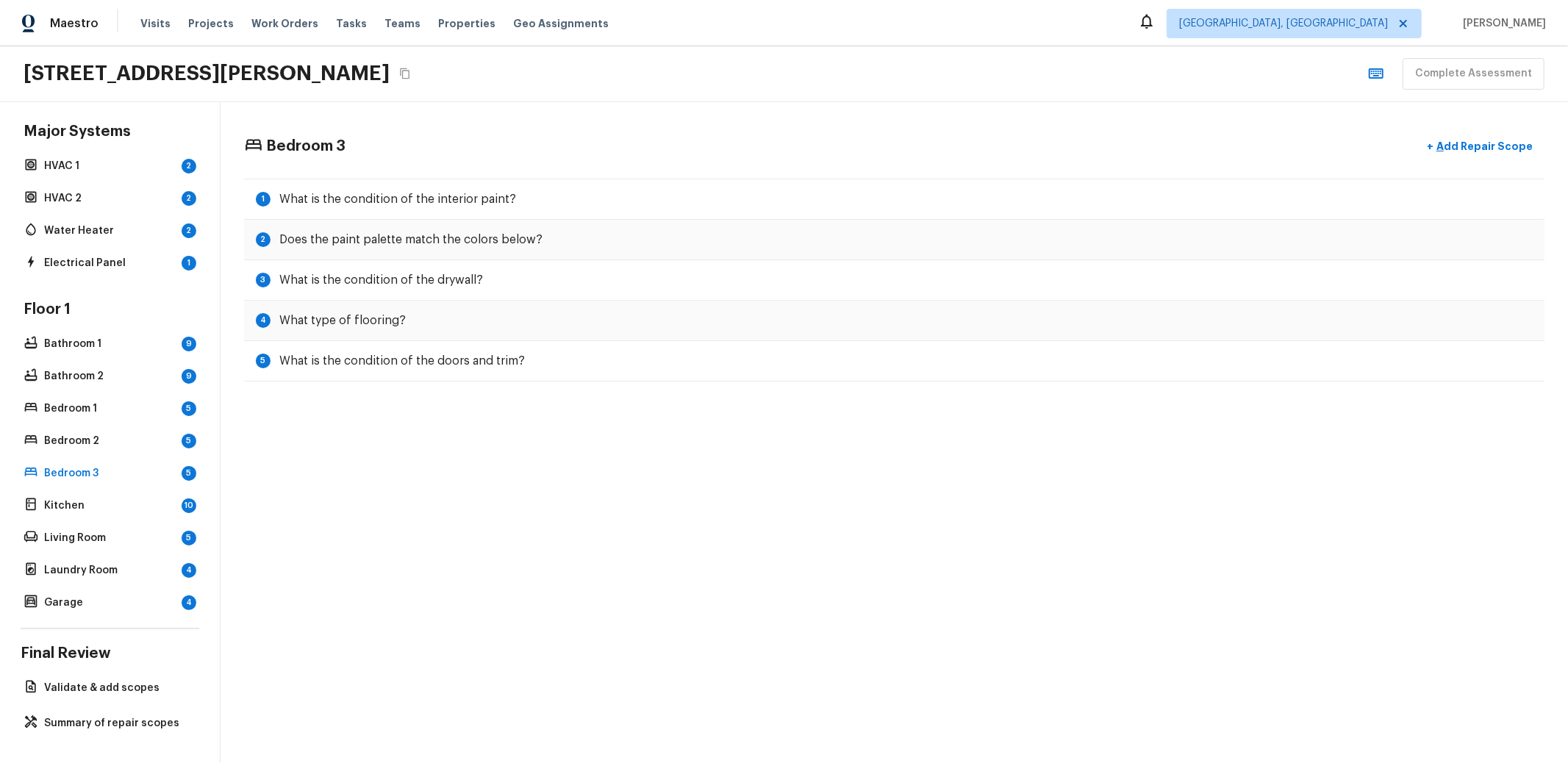
click at [675, 32] on div "Maestro Visits Projects Work Orders Tasks Teams Properties Geo Assignments [GEO…" at bounding box center [784, 23] width 1568 height 47
click at [560, 582] on div "Bedroom 3 + Add Repair Scope 1 What is the condition of the interior paint? 2 D…" at bounding box center [894, 432] width 1348 height 661
click at [465, 559] on div "Bedroom 3 + Add Repair Scope 1 What is the condition of the interior paint? 2 D…" at bounding box center [894, 432] width 1348 height 661
click at [647, 96] on div "[STREET_ADDRESS][PERSON_NAME][PERSON_NAME] Complete Assessment" at bounding box center [784, 75] width 1568 height 56
click at [1056, 109] on div "Bedroom 3 + Add Repair Scope 1 What is the condition of the interior paint? 2 D…" at bounding box center [894, 256] width 1348 height 309
